Goal: Task Accomplishment & Management: Use online tool/utility

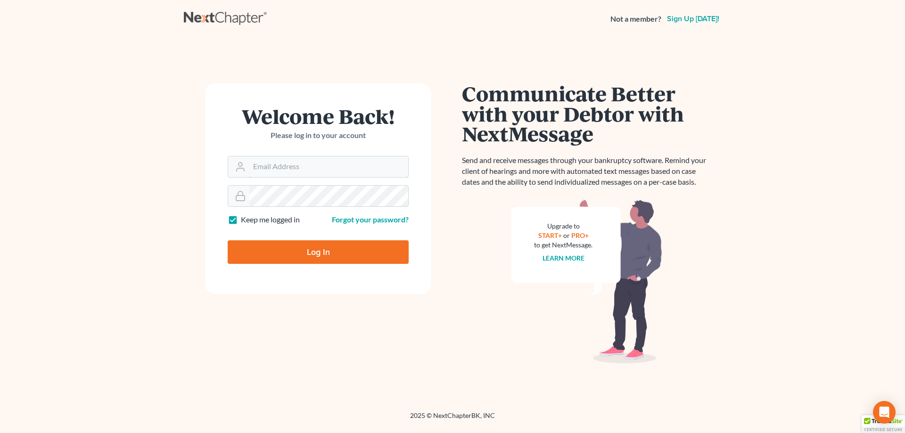
type input "[PERSON_NAME][EMAIL_ADDRESS][DOMAIN_NAME]"
click at [310, 253] on input "Log In" at bounding box center [318, 252] width 181 height 24
type input "Thinking..."
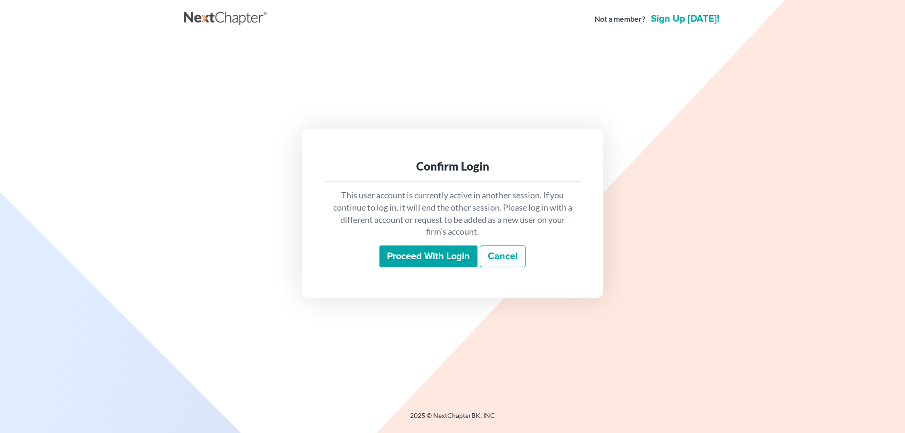
click at [418, 261] on input "Proceed with login" at bounding box center [428, 256] width 98 height 22
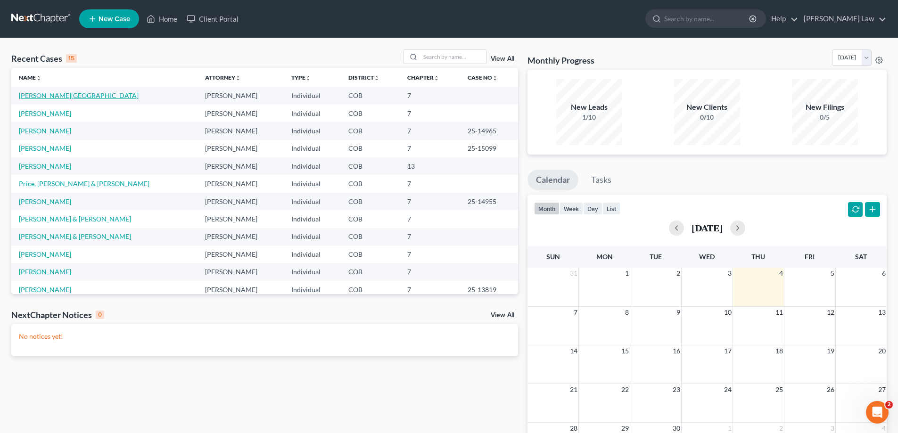
click at [44, 98] on link "Lane, Shannon" at bounding box center [79, 95] width 120 height 8
select select "4"
